Goal: Complete application form

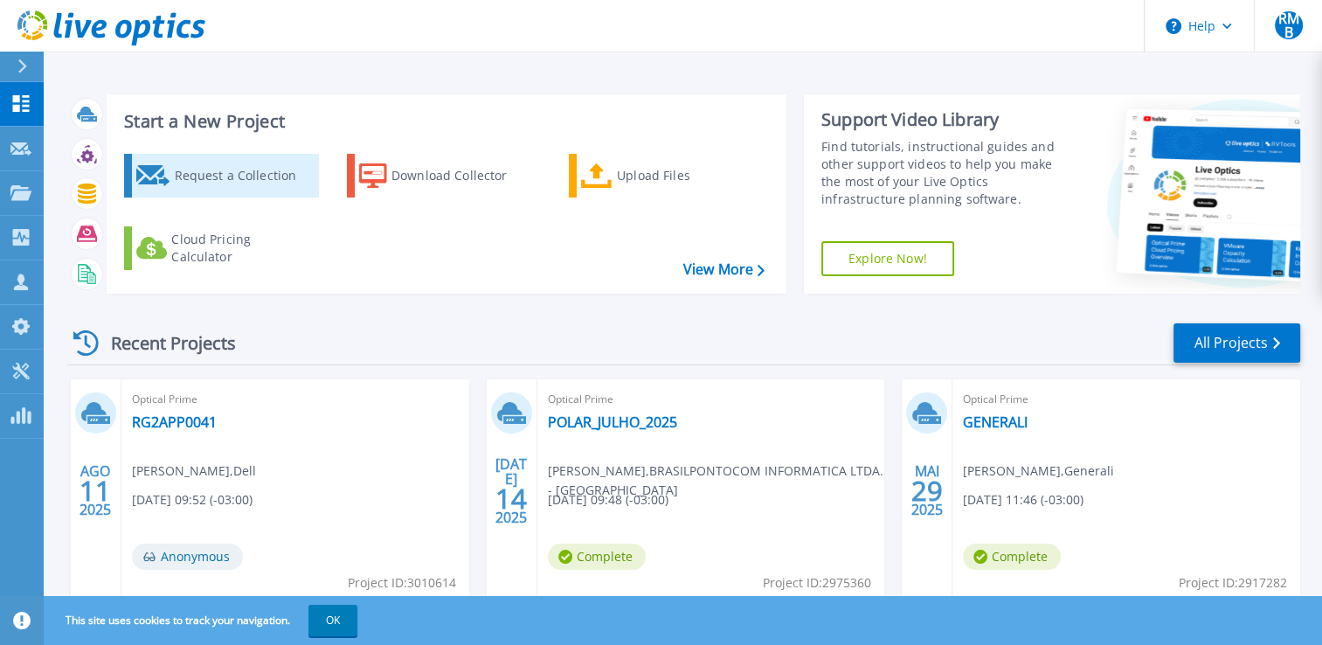
click at [230, 165] on div "Request a Collection" at bounding box center [244, 175] width 140 height 35
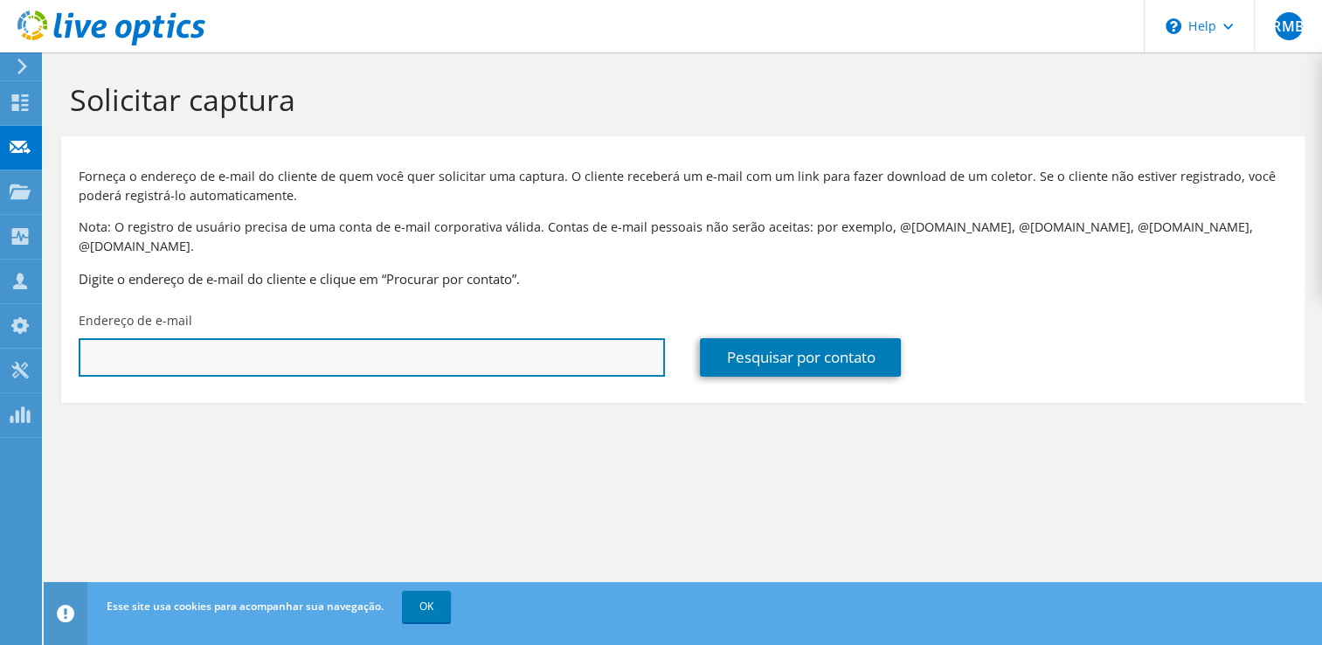
click at [242, 338] on input "text" at bounding box center [372, 357] width 586 height 38
paste input "[EMAIL_ADDRESS][DOMAIN_NAME]"
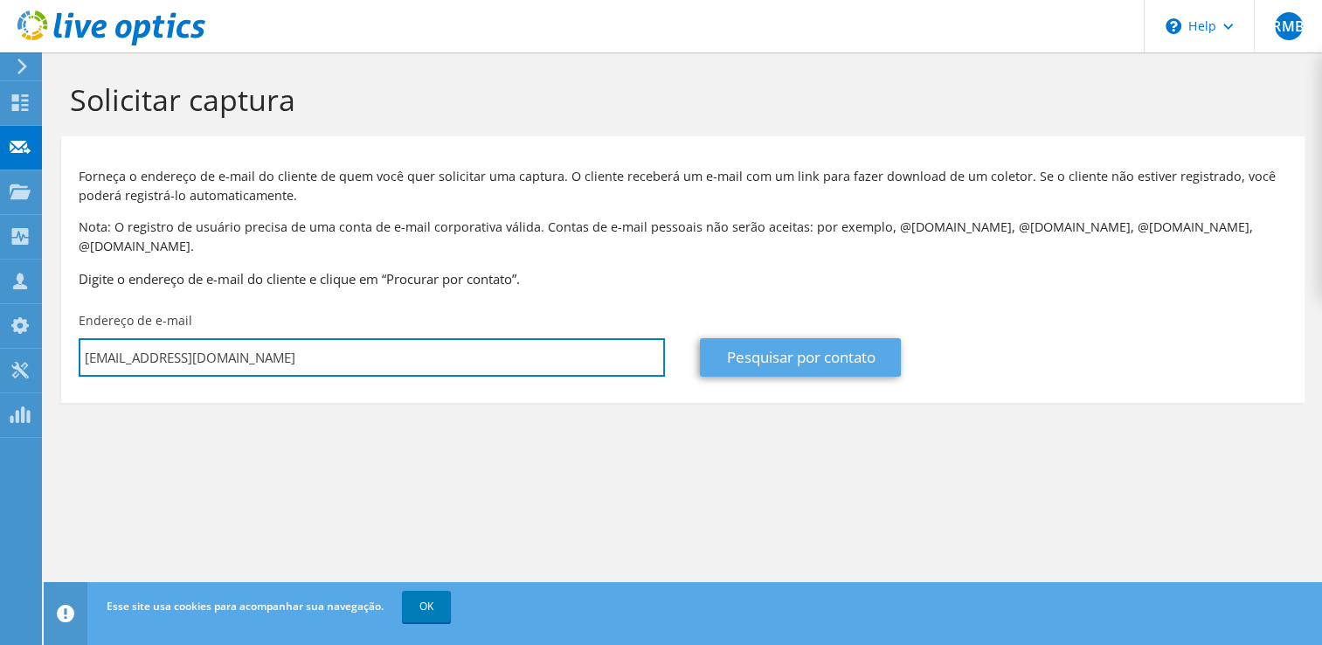
type input "[EMAIL_ADDRESS][DOMAIN_NAME]"
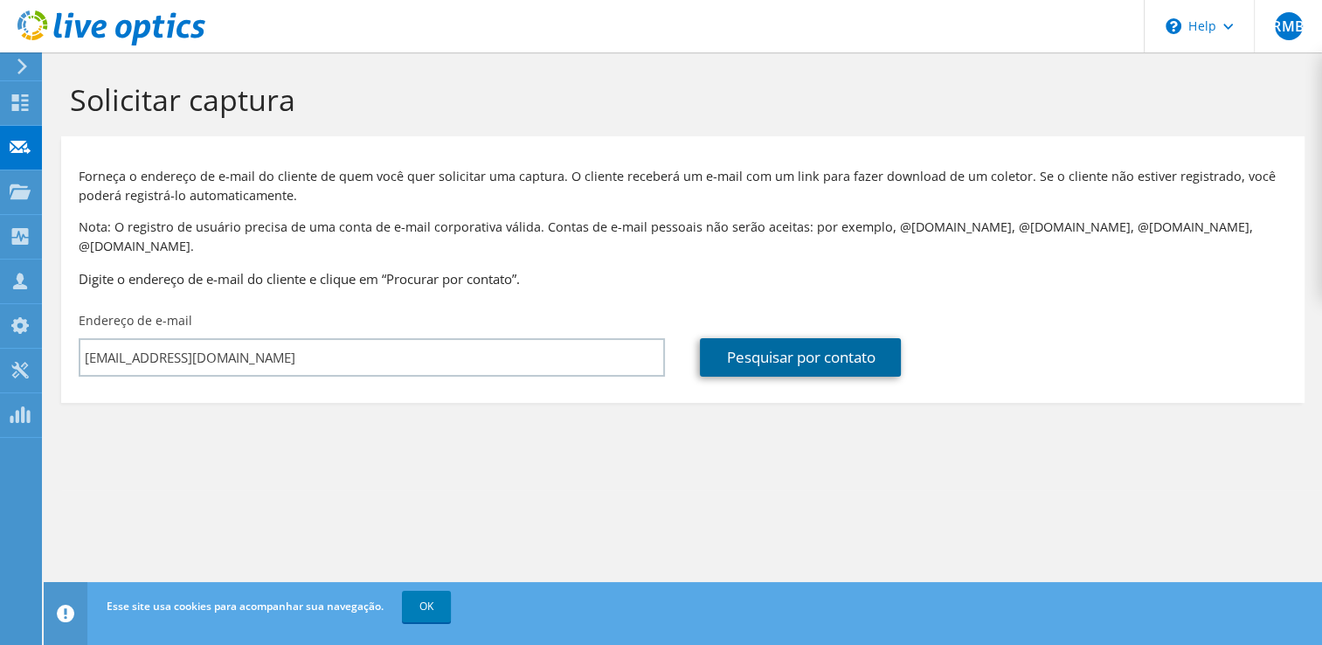
click at [819, 338] on link "Pesquisar por contato" at bounding box center [800, 357] width 201 height 38
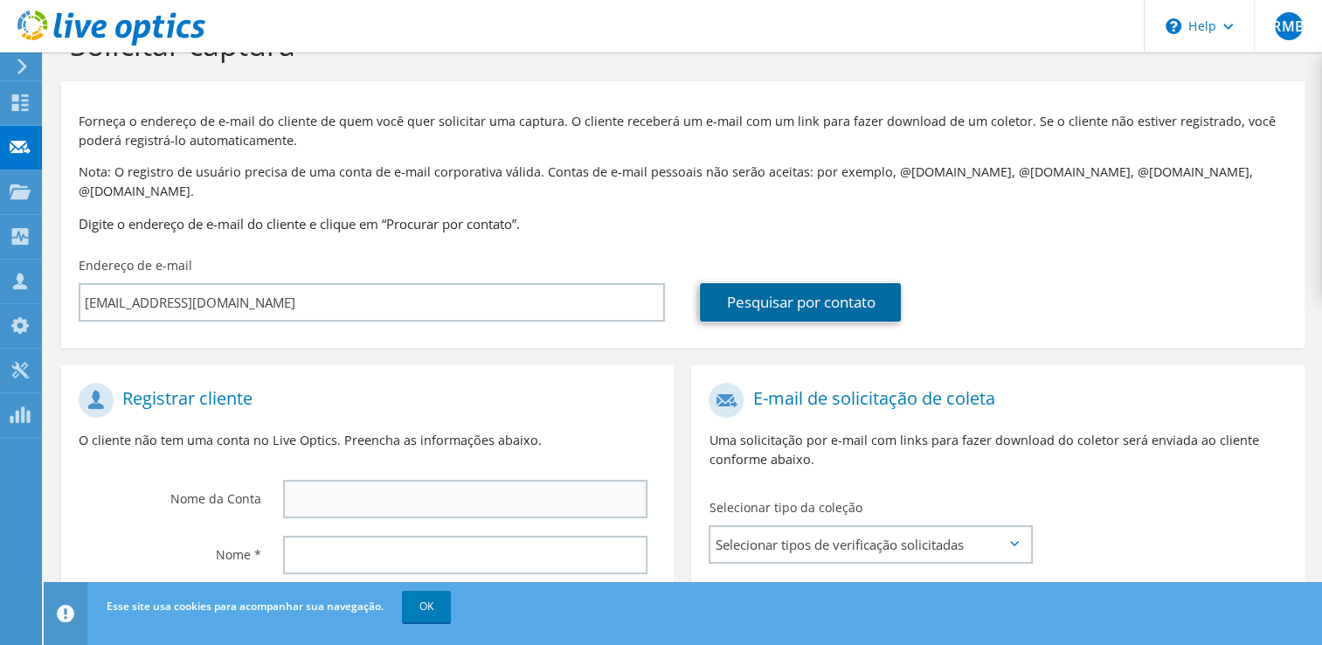
scroll to position [175, 0]
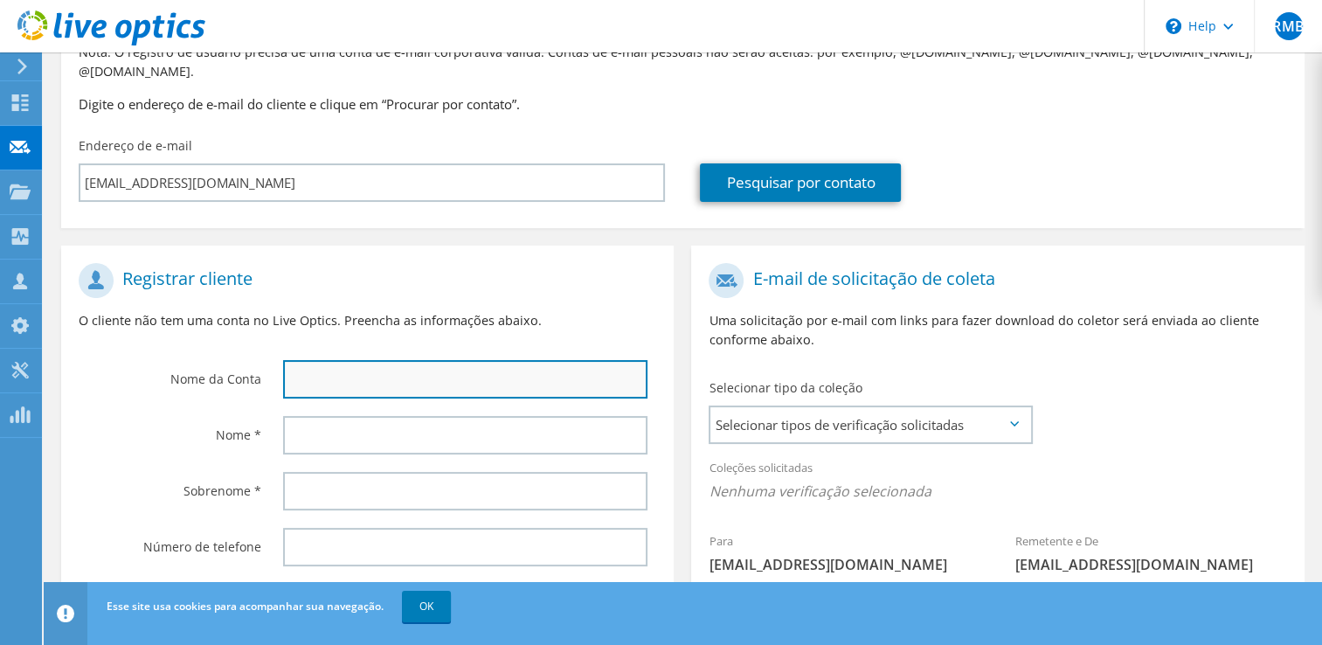
click at [381, 360] on input "text" at bounding box center [465, 379] width 365 height 38
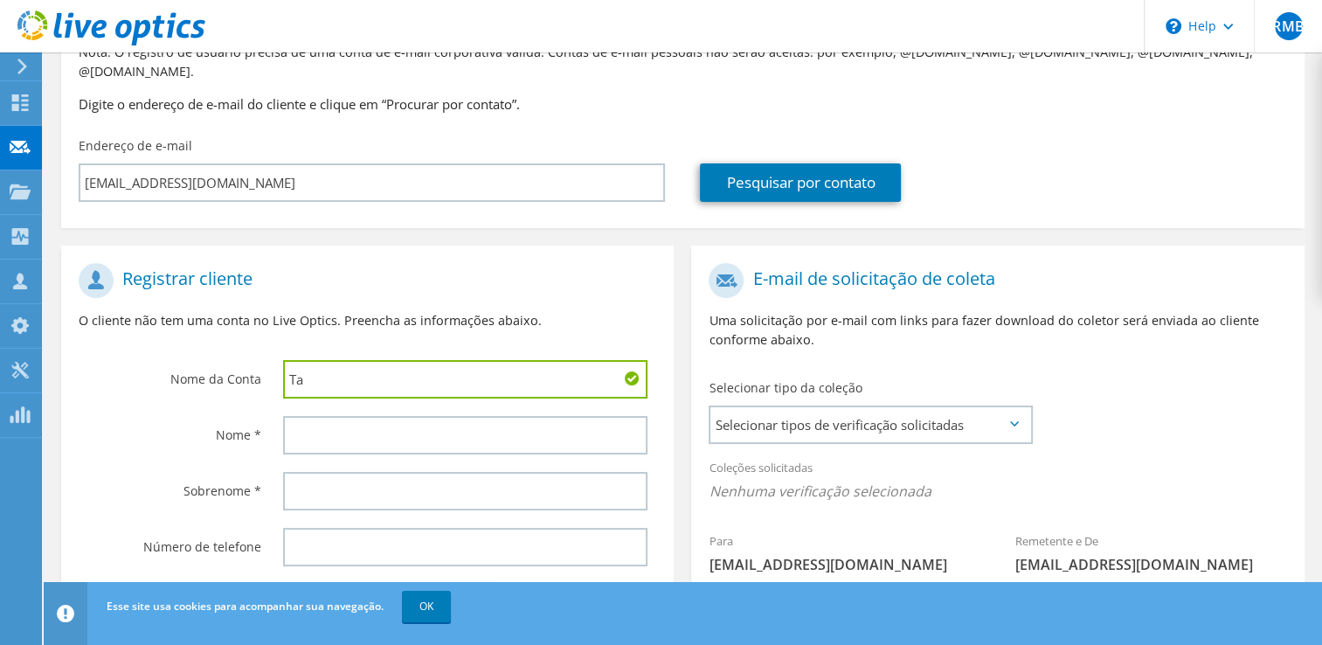
type input "T"
type input "[GEOGRAPHIC_DATA]"
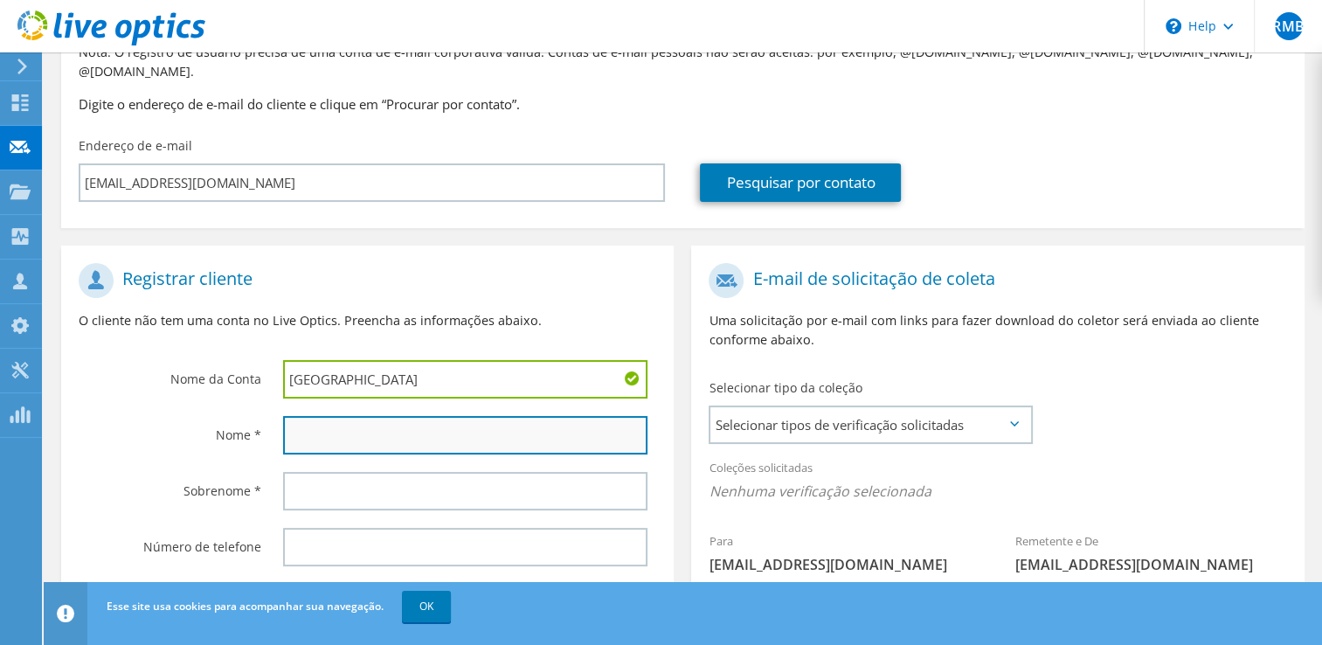
click at [353, 418] on input "text" at bounding box center [465, 435] width 365 height 38
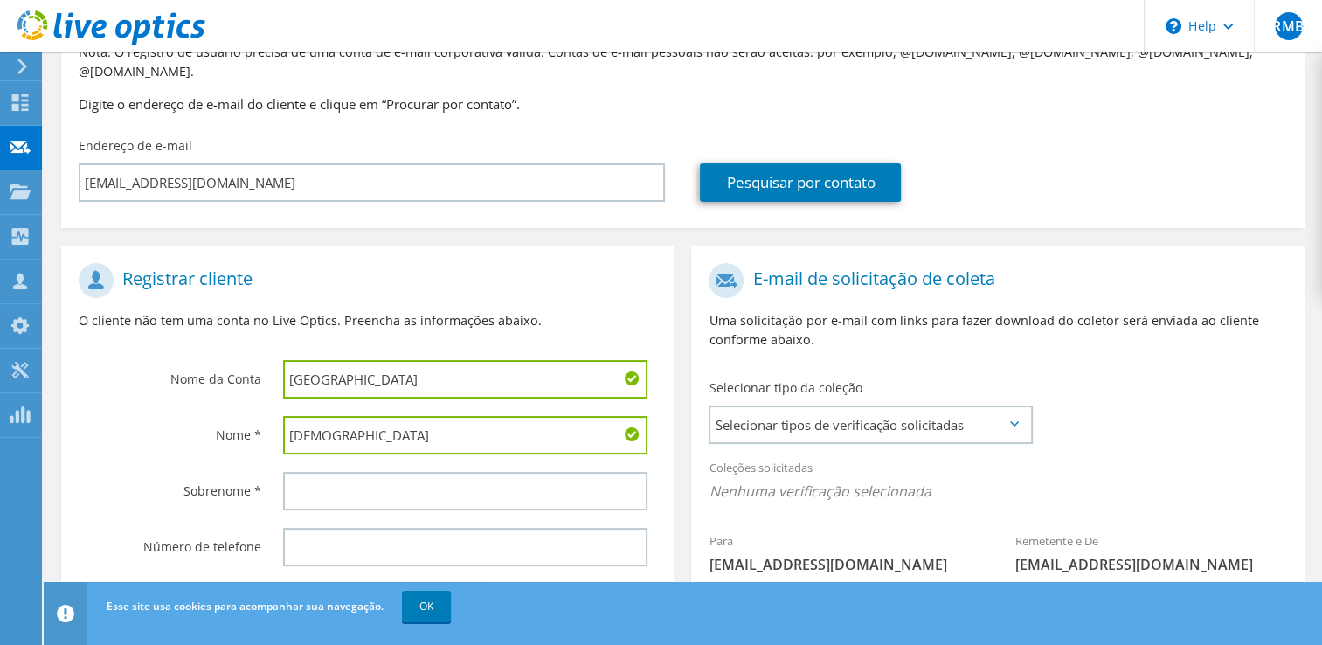
type input "[DEMOGRAPHIC_DATA]"
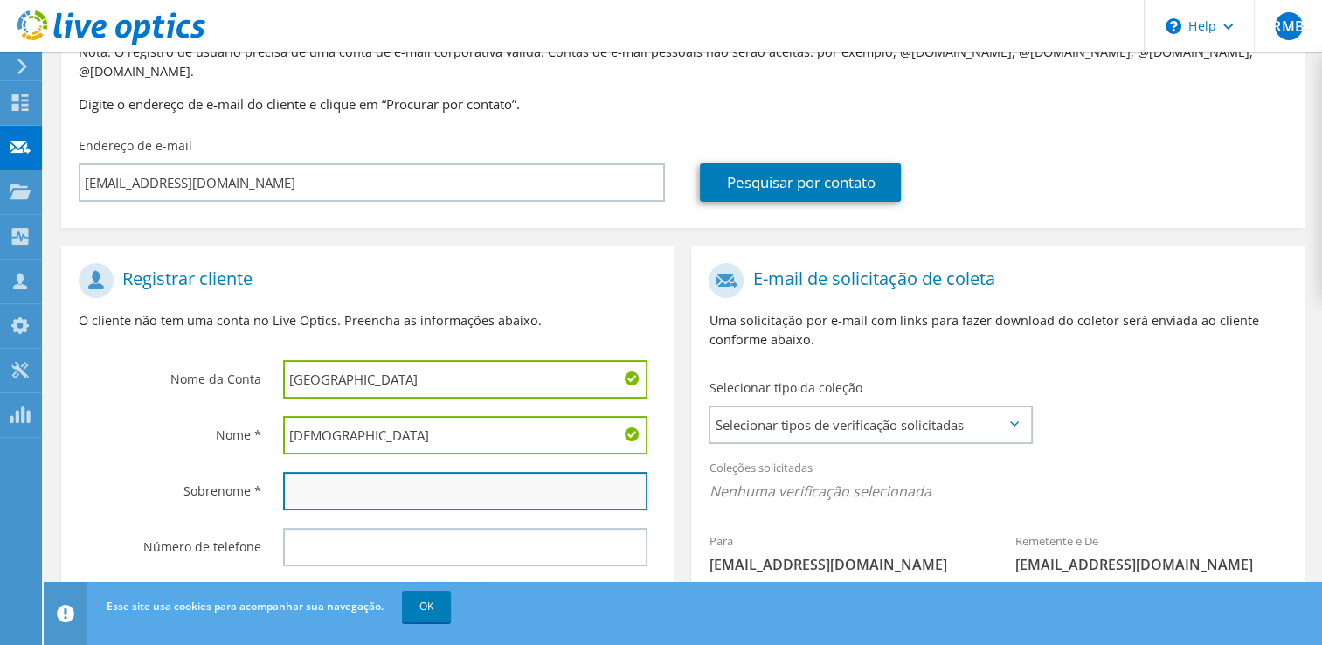
click at [360, 472] on input "text" at bounding box center [465, 491] width 365 height 38
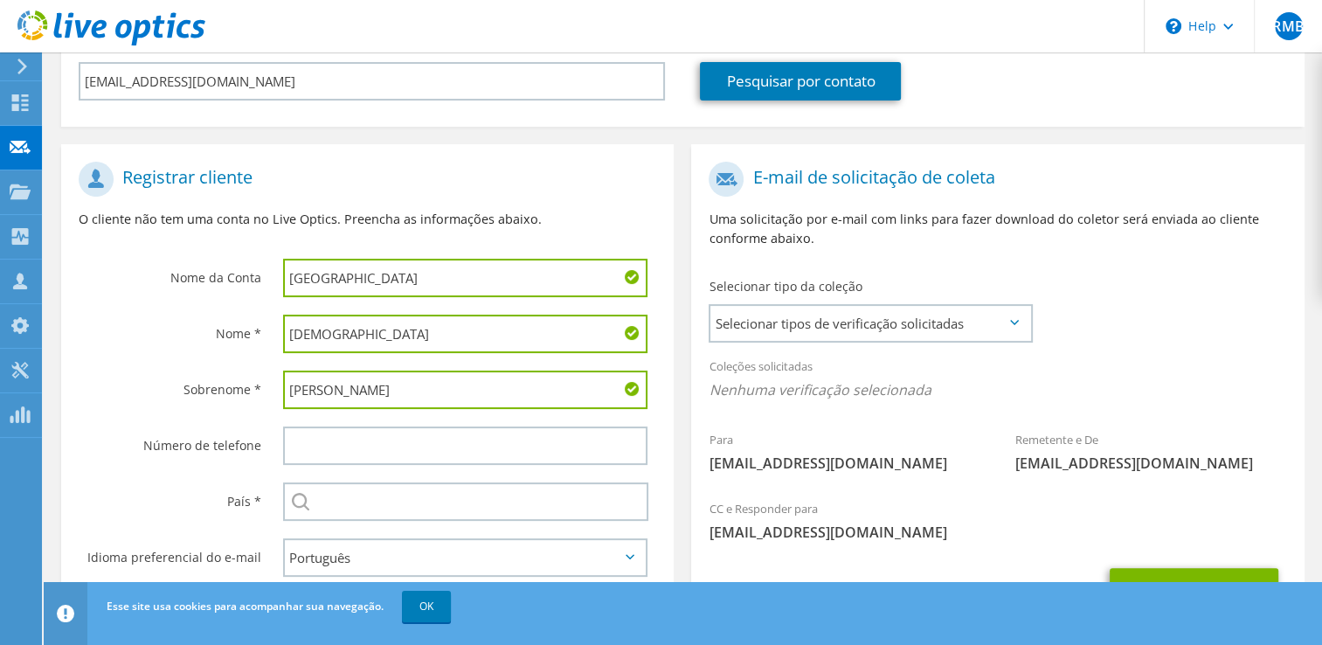
scroll to position [349, 0]
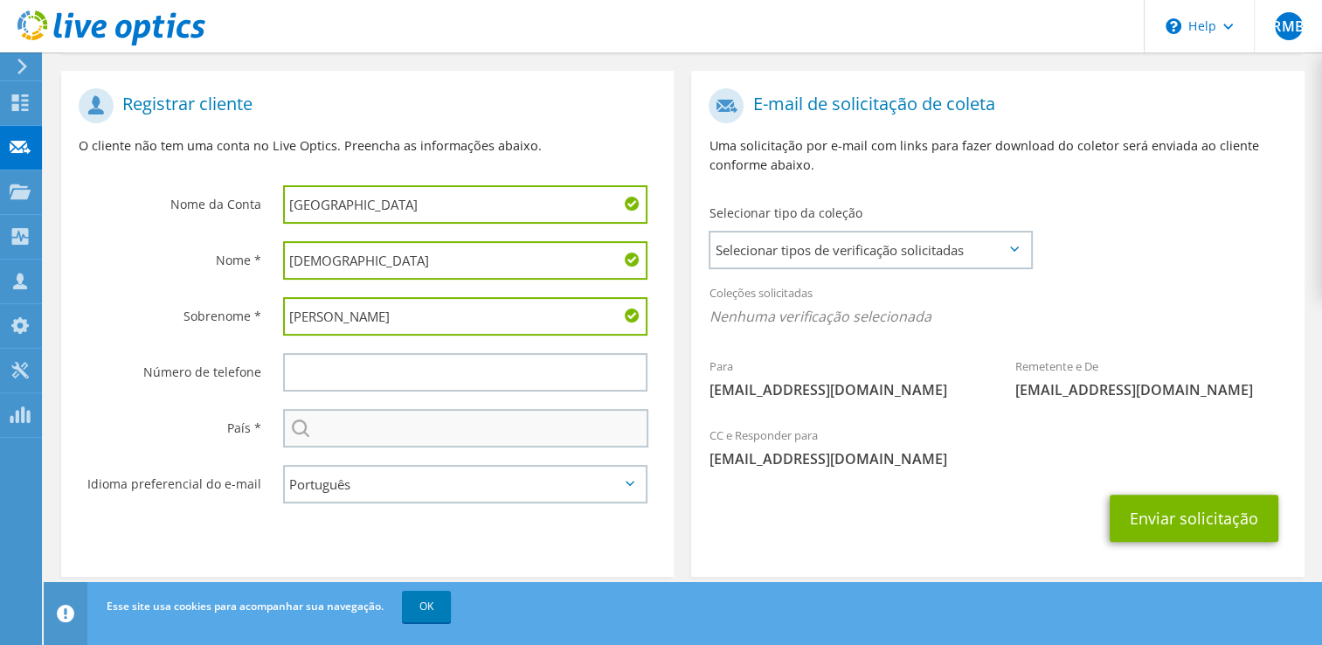
type input "[PERSON_NAME]"
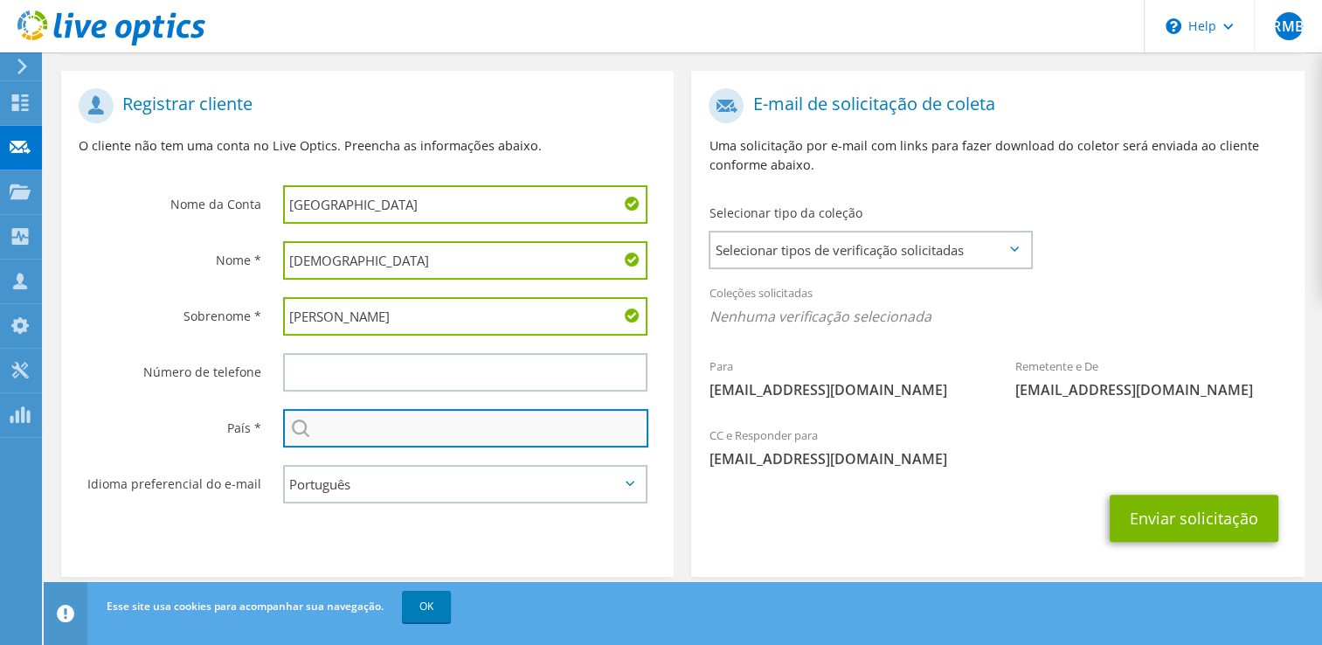
click at [411, 409] on input "text" at bounding box center [466, 428] width 366 height 38
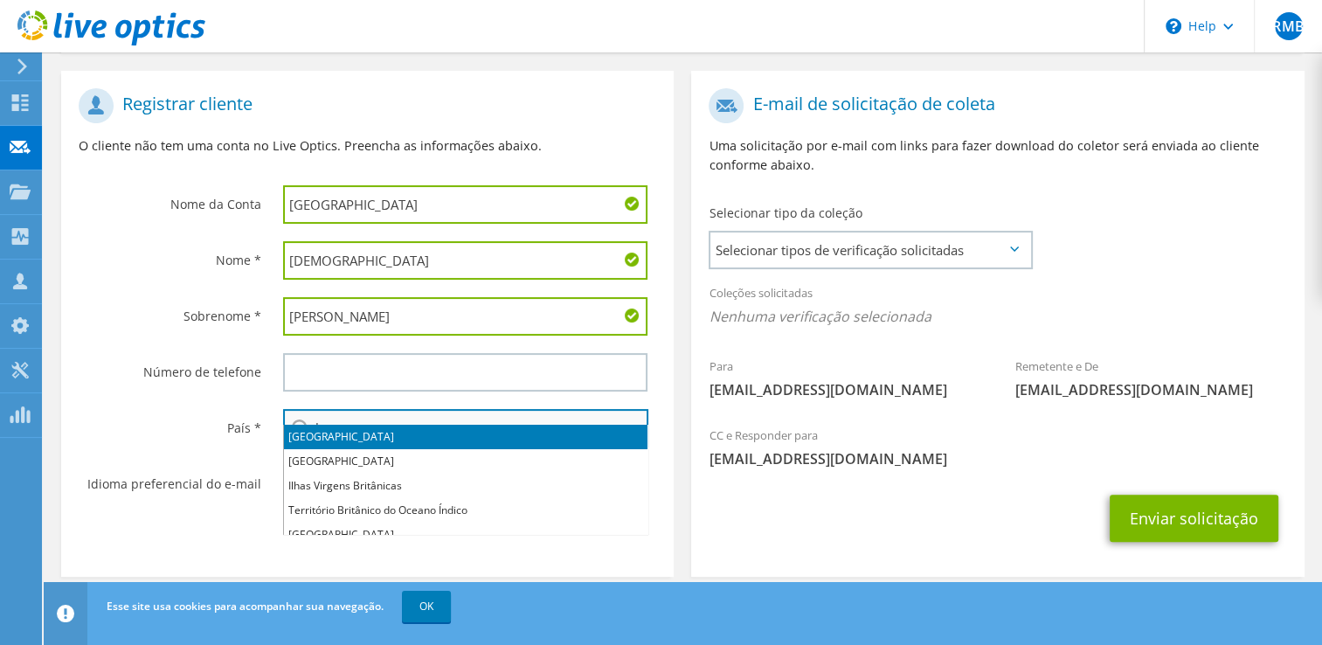
type input "[GEOGRAPHIC_DATA]"
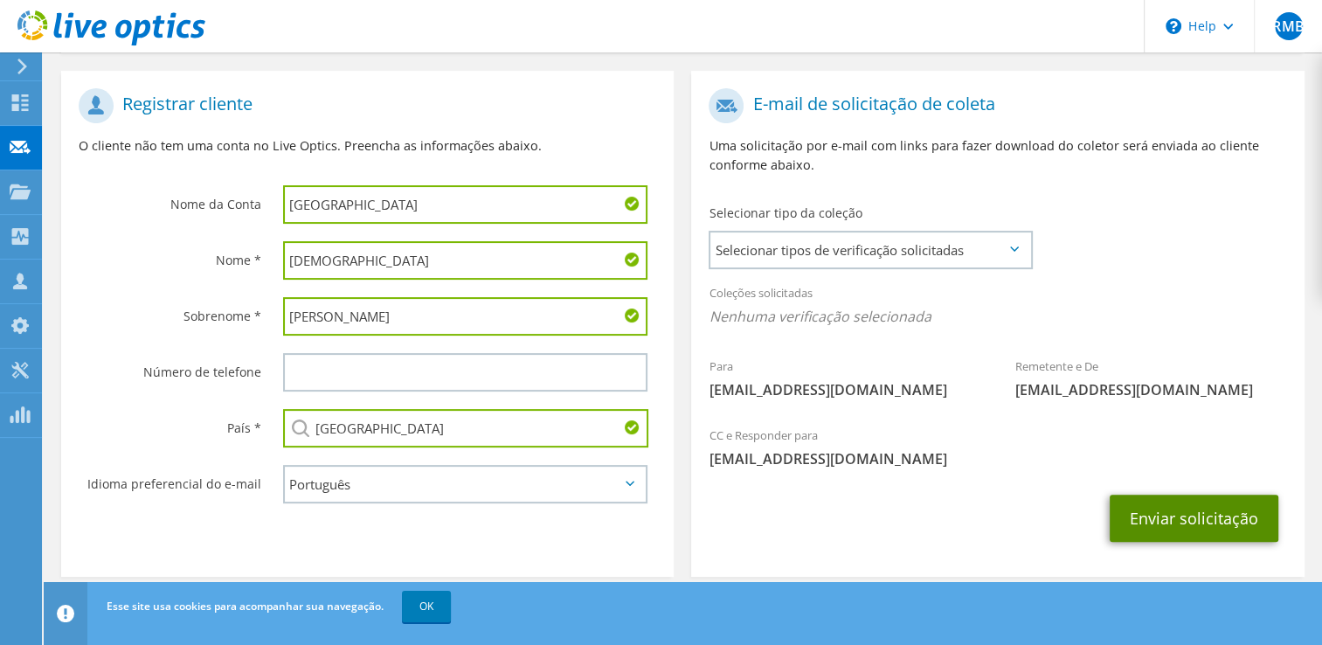
click at [1194, 497] on button "Enviar solicitação" at bounding box center [1194, 518] width 169 height 47
